Goal: Task Accomplishment & Management: Manage account settings

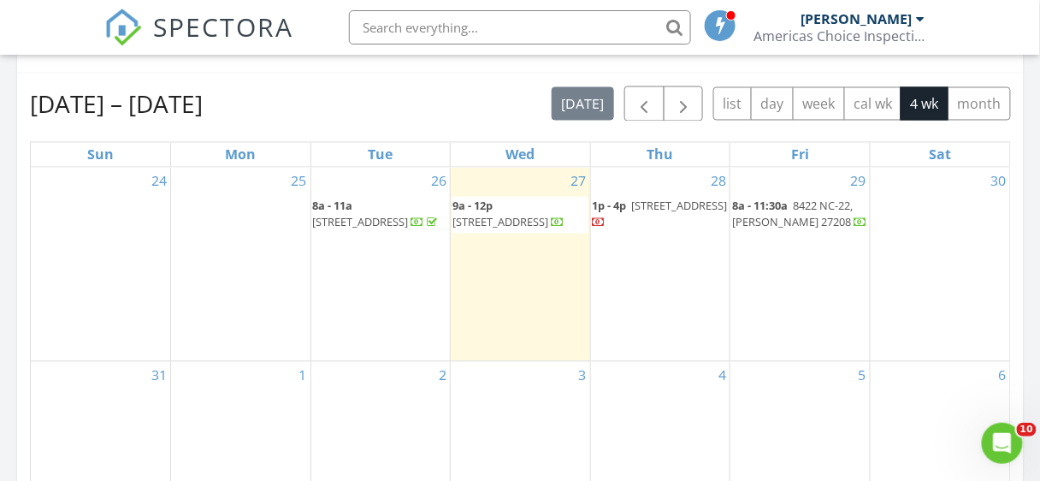
scroll to position [781, 0]
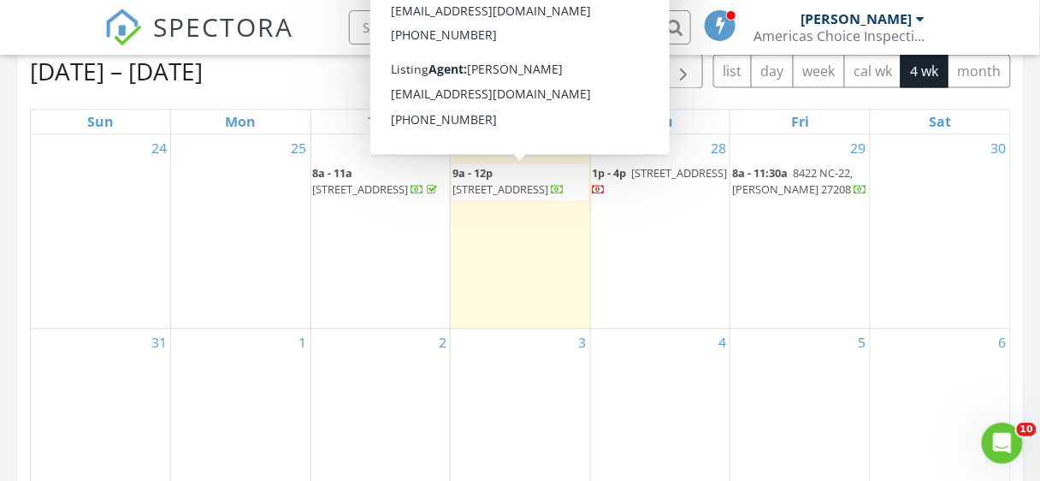
click at [493, 193] on span "102 Aspen Ct, Winston-Salem 27106" at bounding box center [500, 189] width 96 height 15
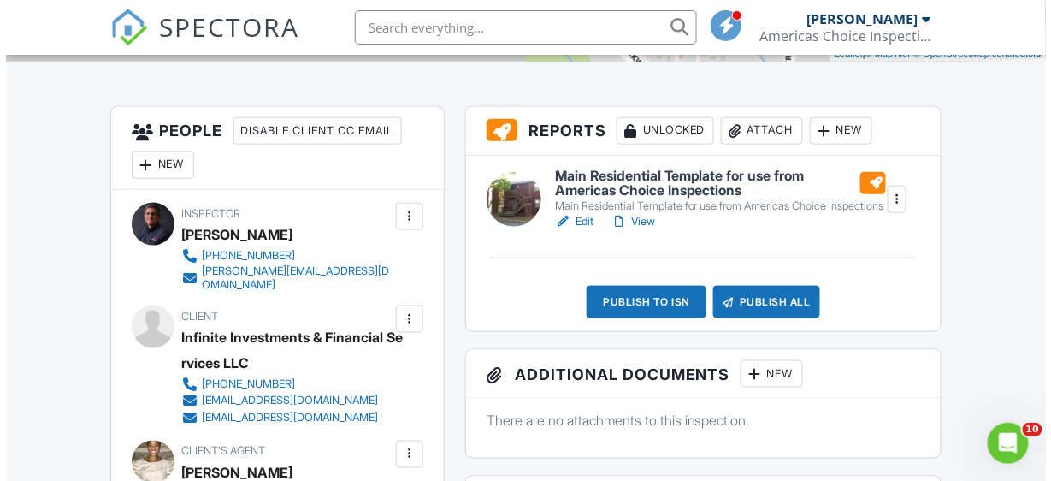
scroll to position [416, 0]
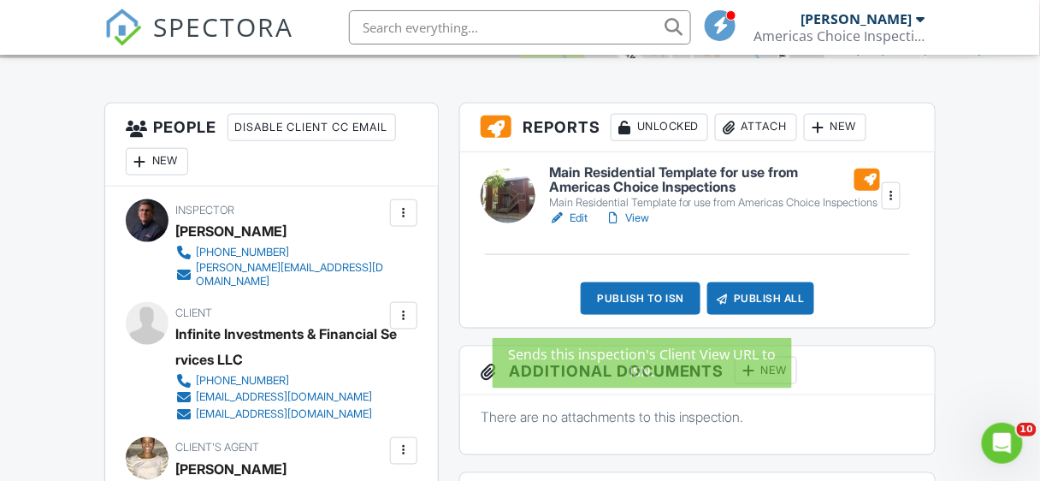
click at [650, 310] on div "Publish to ISN" at bounding box center [641, 298] width 120 height 32
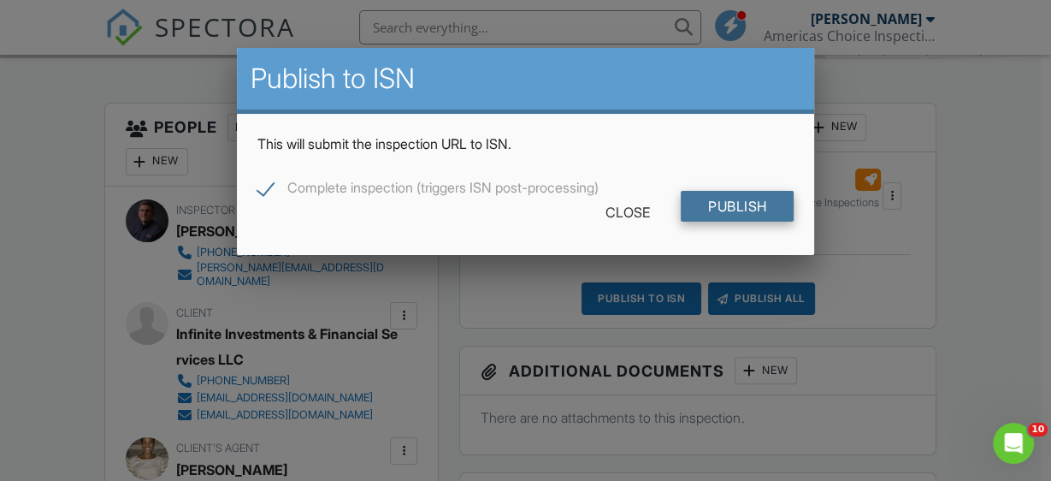
click at [732, 203] on input "Publish" at bounding box center [738, 206] width 114 height 31
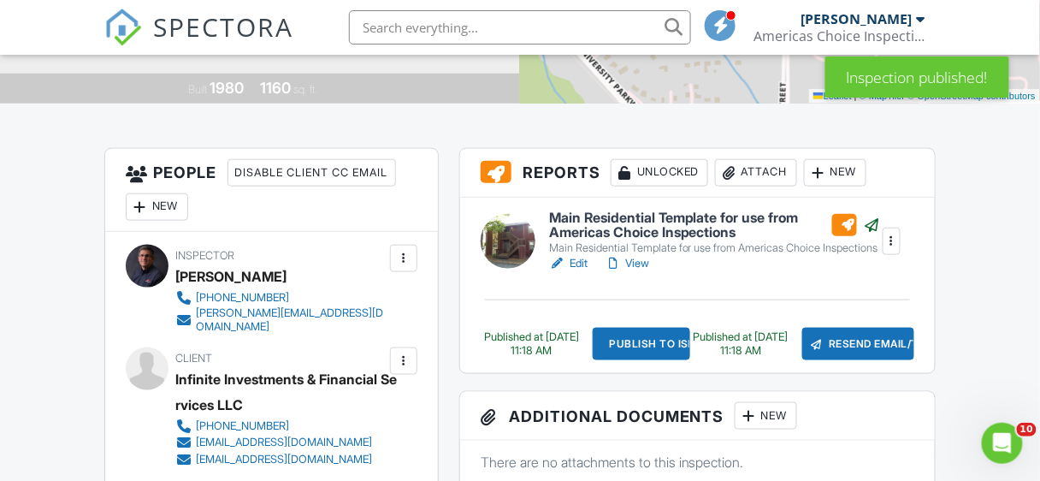
scroll to position [376, 0]
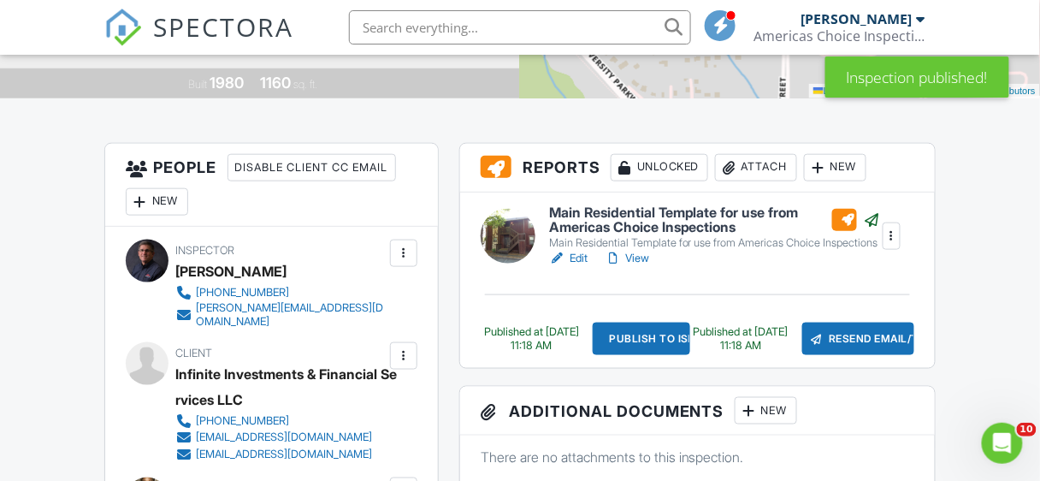
click at [630, 209] on h6 "Main Residential Template for use from Americas Choice Inspections" at bounding box center [715, 220] width 332 height 30
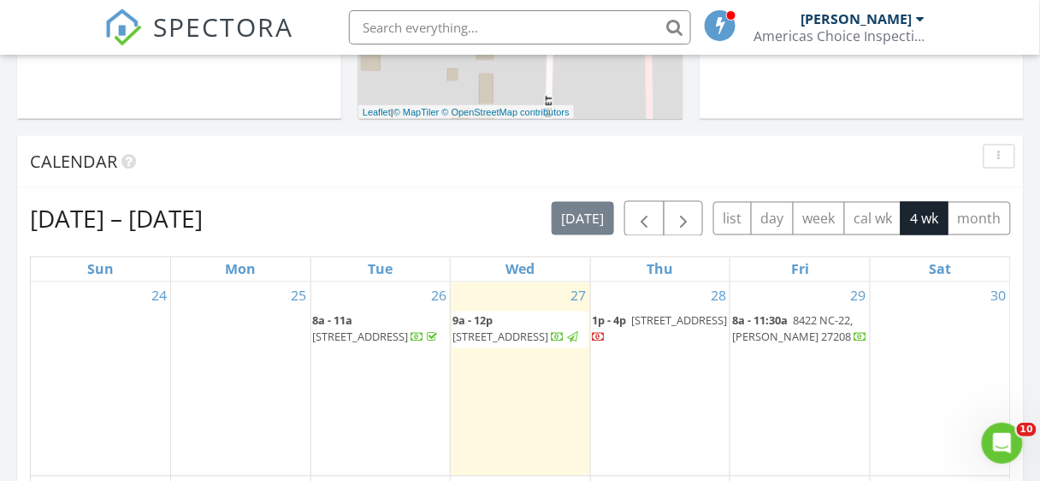
scroll to position [643, 0]
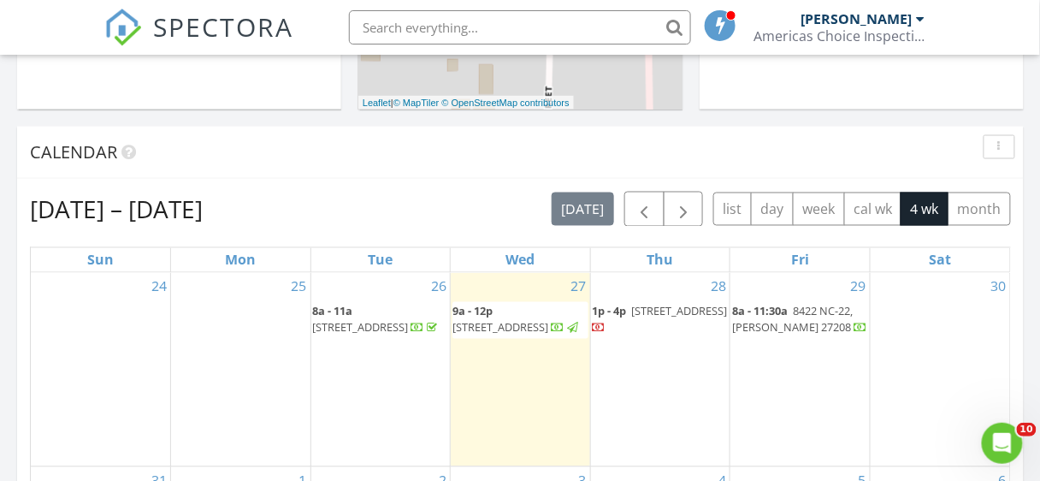
click at [527, 329] on span "102 Aspen Ct, Winston-Salem 27106" at bounding box center [500, 327] width 96 height 15
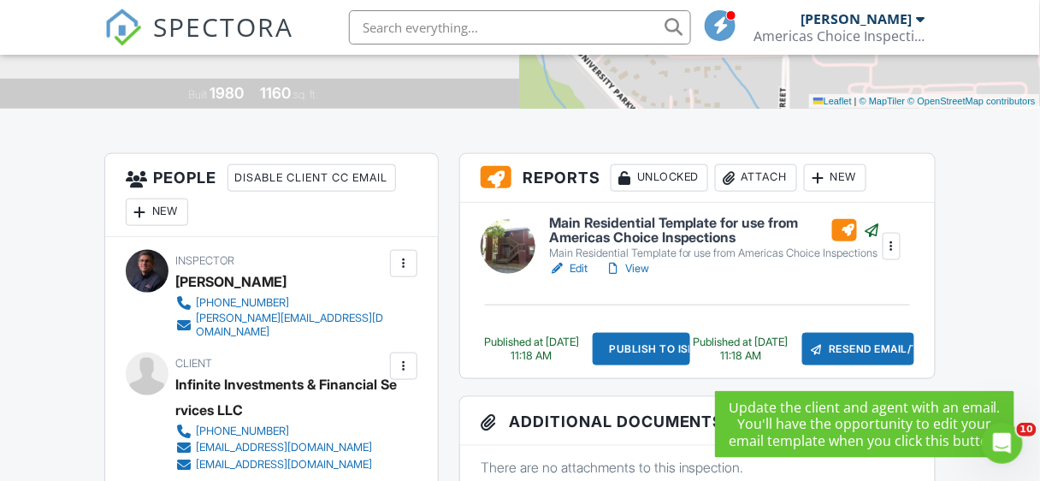
click at [839, 365] on div "Resend Email/Text" at bounding box center [858, 349] width 112 height 32
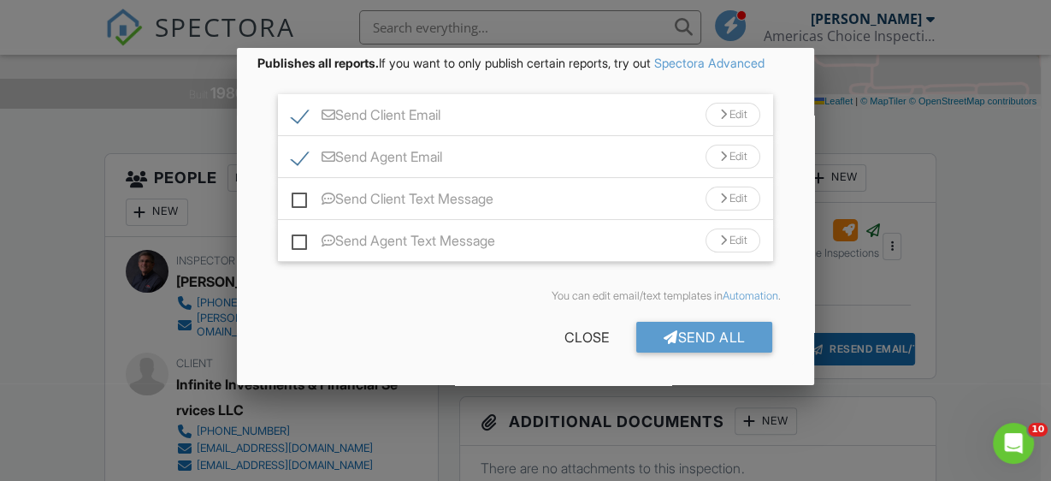
scroll to position [165, 0]
click at [743, 336] on div "Send All" at bounding box center [704, 337] width 137 height 31
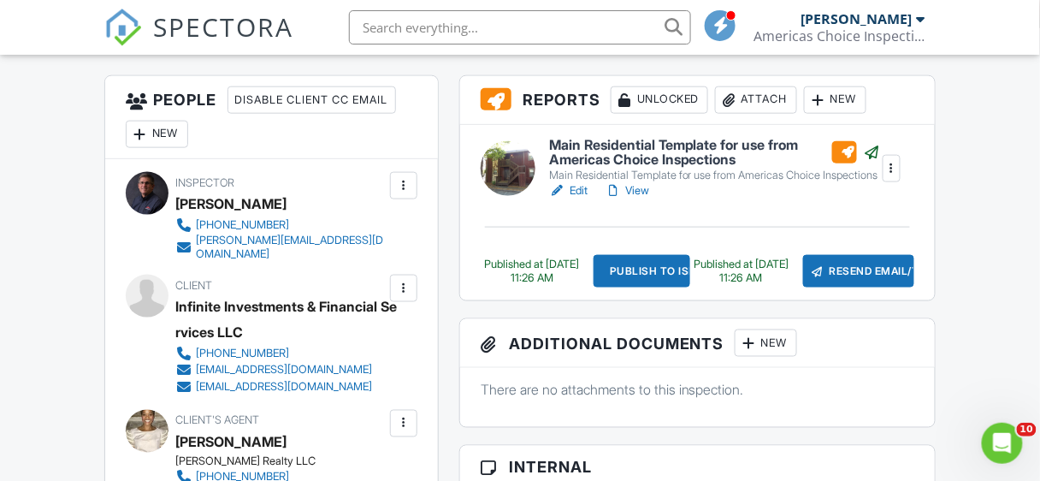
scroll to position [450, 0]
